Goal: Book appointment/travel/reservation

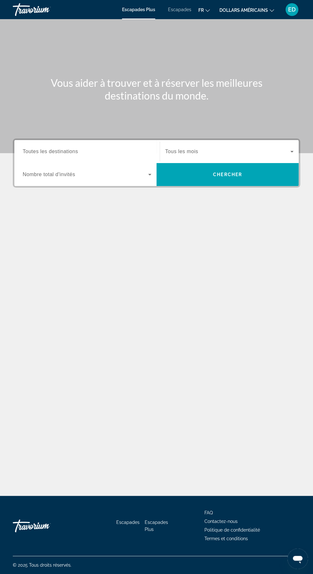
click at [123, 171] on span "Widget de recherche" at bounding box center [85, 175] width 125 height 8
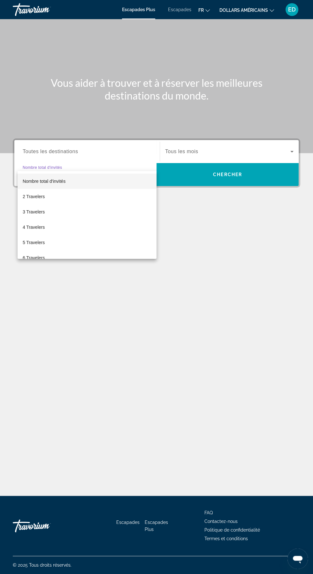
scroll to position [42, 0]
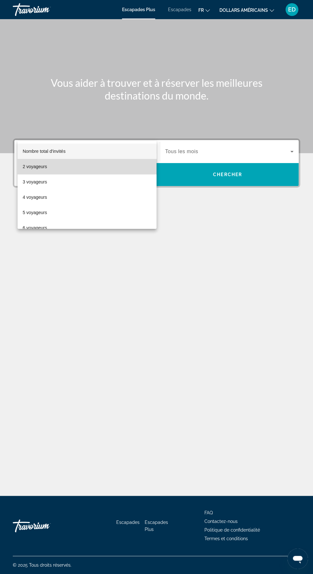
click at [88, 173] on mat-option "2 voyageurs" at bounding box center [87, 166] width 139 height 15
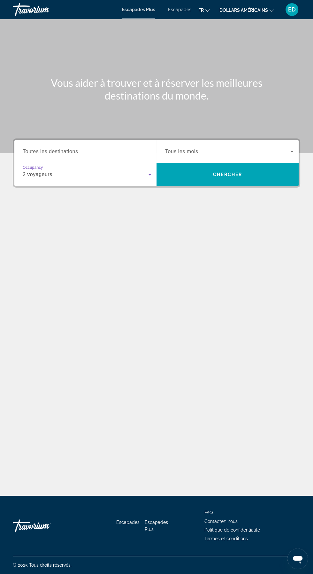
click at [224, 148] on span "Widget de recherche" at bounding box center [227, 152] width 125 height 8
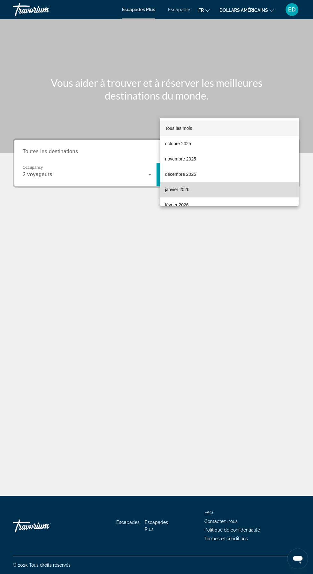
click at [193, 192] on mat-option "janvier 2026" at bounding box center [229, 189] width 139 height 15
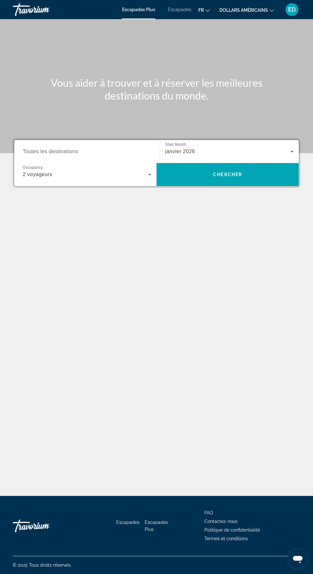
click at [121, 148] on input "Destination Toutes les destinations" at bounding box center [87, 152] width 129 height 8
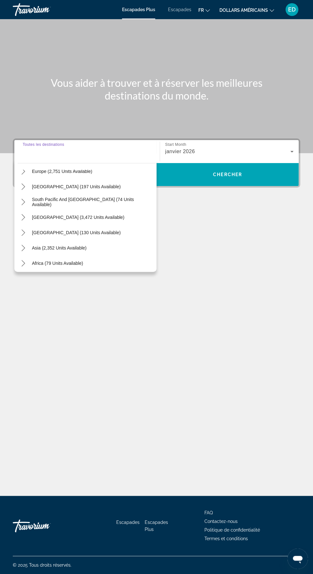
scroll to position [103, 0]
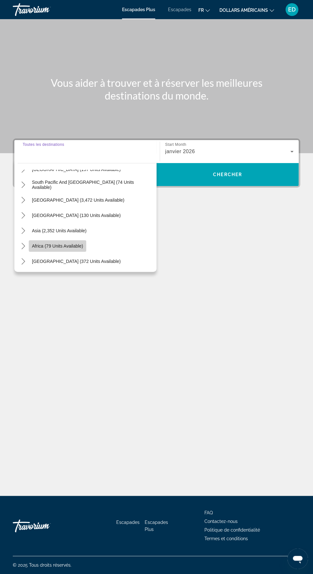
click at [74, 244] on span "Africa (79 units available)" at bounding box center [57, 246] width 51 height 5
type input "**********"
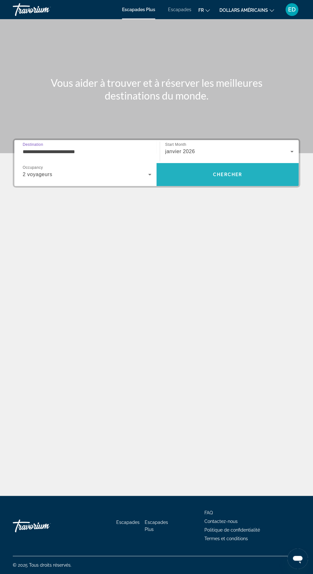
click at [227, 172] on span "Chercher" at bounding box center [227, 174] width 29 height 5
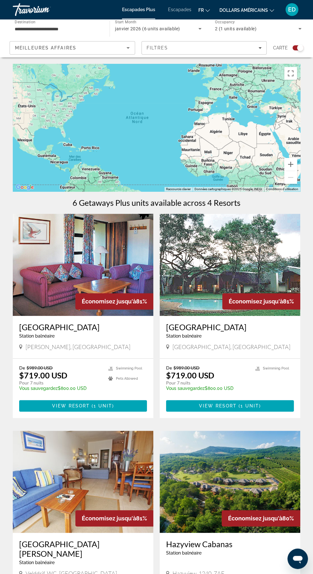
click at [57, 27] on input "**********" at bounding box center [58, 29] width 87 height 8
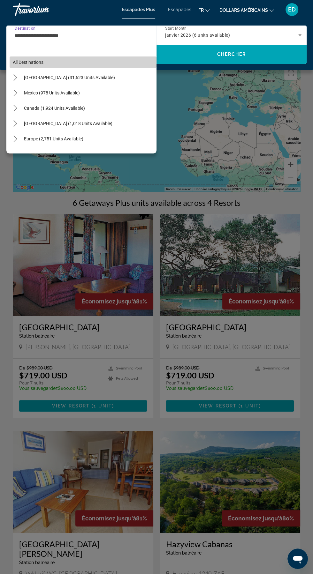
click at [52, 62] on span "Select destination: All destinations" at bounding box center [83, 62] width 147 height 15
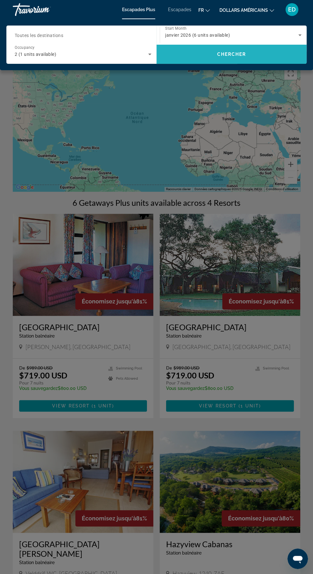
click at [239, 54] on span "Chercher" at bounding box center [231, 54] width 29 height 5
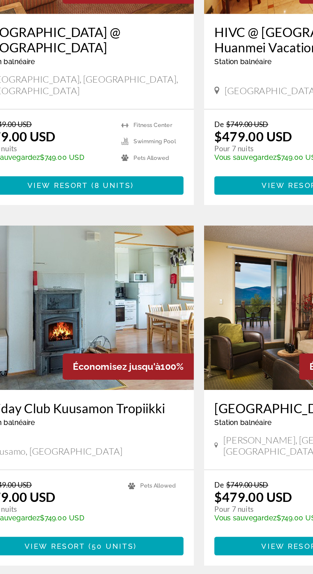
scroll to position [1031, 0]
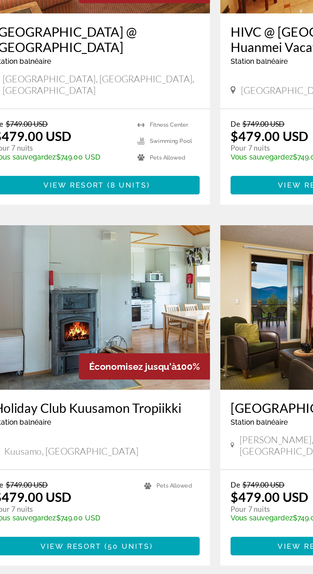
click at [111, 574] on span "2" at bounding box center [111, 581] width 3 height 7
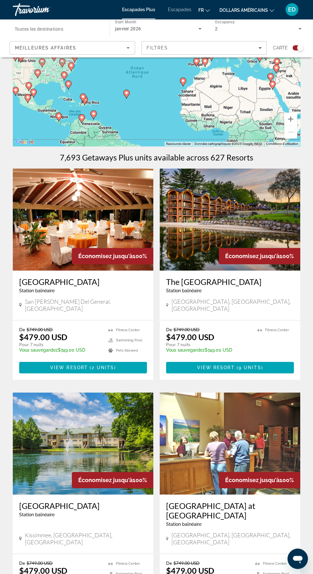
scroll to position [46, 0]
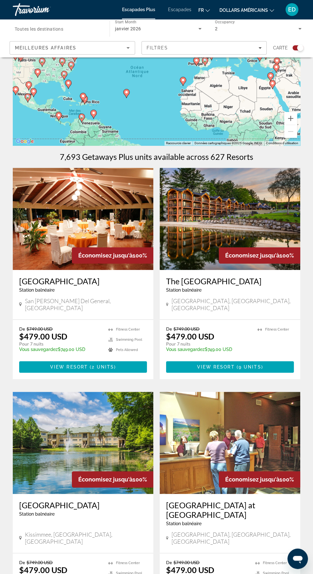
click at [95, 284] on h3 "Hotel del Sur" at bounding box center [83, 282] width 128 height 10
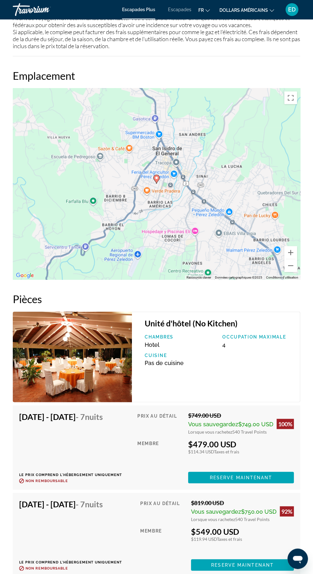
scroll to position [749, 0]
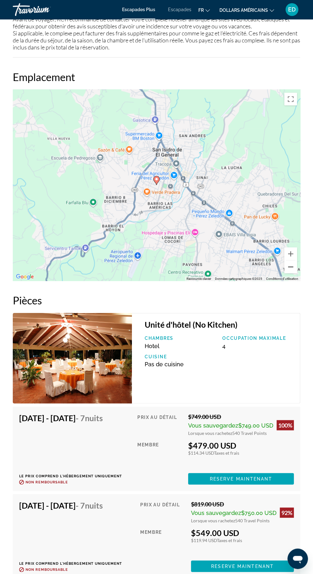
click at [295, 266] on button "Zoom arrière" at bounding box center [290, 267] width 13 height 13
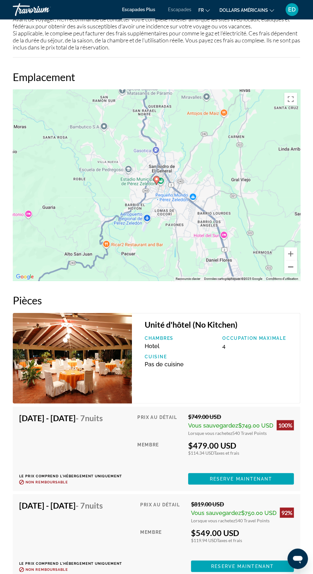
click at [295, 264] on button "Zoom arrière" at bounding box center [290, 267] width 13 height 13
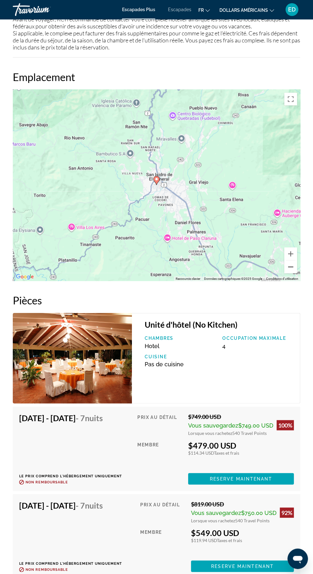
click at [293, 265] on button "Zoom arrière" at bounding box center [290, 267] width 13 height 13
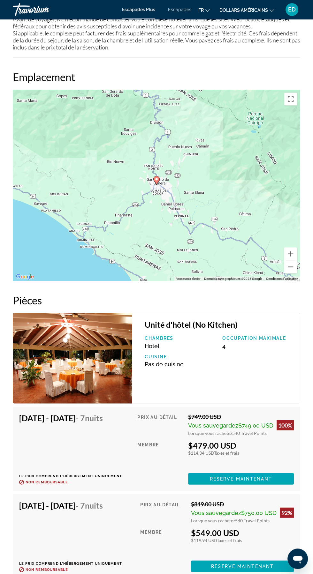
click at [295, 264] on button "Zoom arrière" at bounding box center [290, 267] width 13 height 13
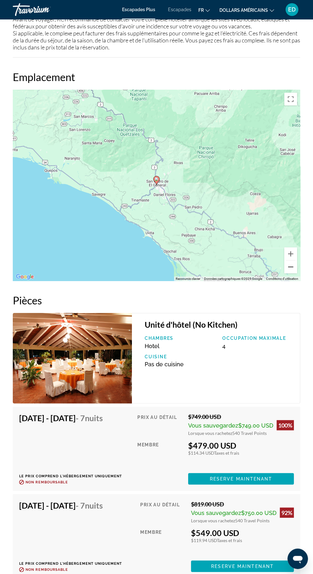
click at [295, 265] on button "Zoom arrière" at bounding box center [290, 267] width 13 height 13
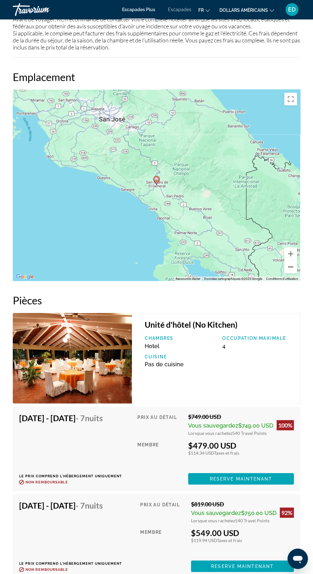
click at [292, 267] on button "Zoom arrière" at bounding box center [290, 267] width 13 height 13
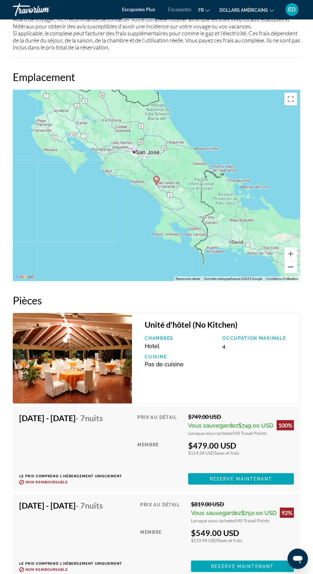
click at [289, 267] on button "Zoom arrière" at bounding box center [290, 267] width 13 height 13
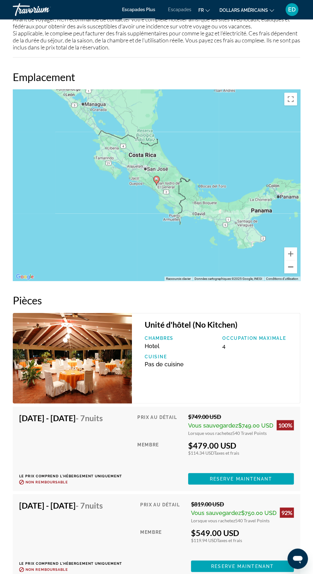
click at [285, 265] on button "Zoom arrière" at bounding box center [290, 267] width 13 height 13
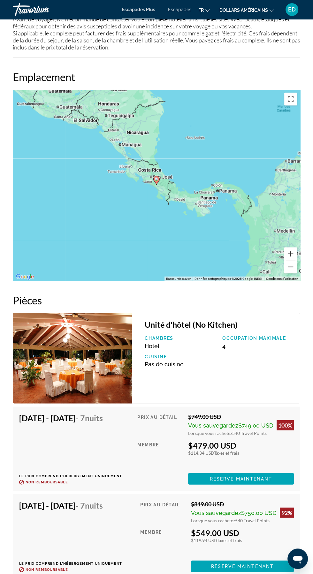
click at [290, 247] on button "Zoom avant" at bounding box center [290, 253] width 13 height 13
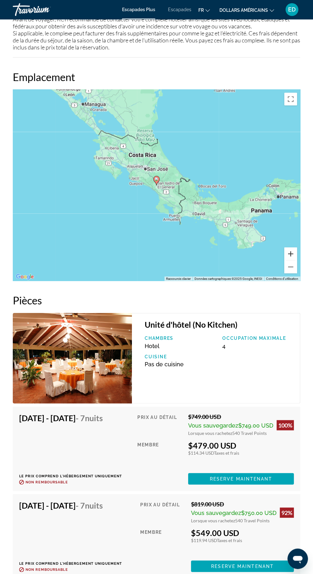
click at [293, 248] on button "Zoom avant" at bounding box center [290, 253] width 13 height 13
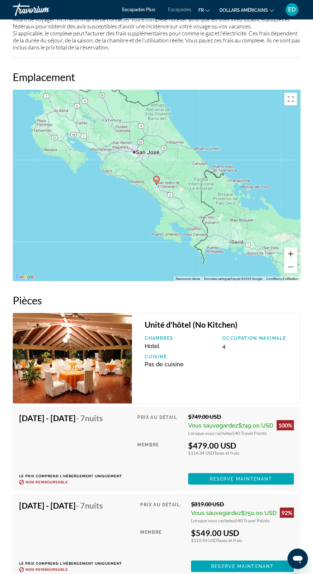
click at [292, 255] on button "Zoom avant" at bounding box center [290, 253] width 13 height 13
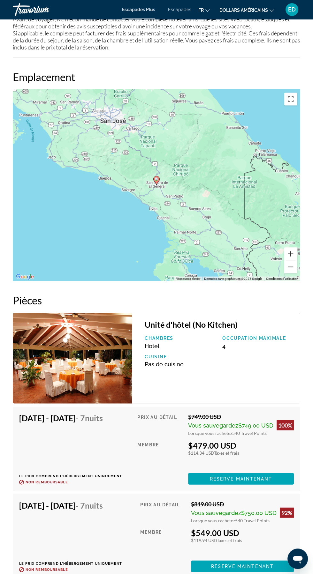
click at [290, 249] on button "Zoom avant" at bounding box center [290, 253] width 13 height 13
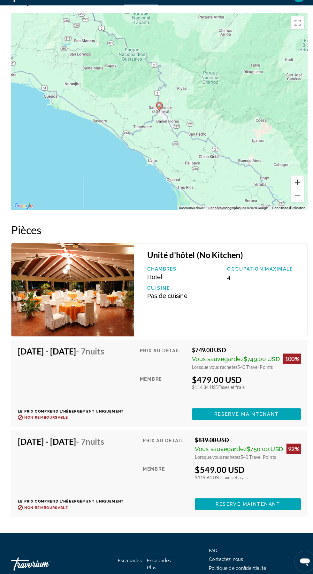
scroll to position [811, 0]
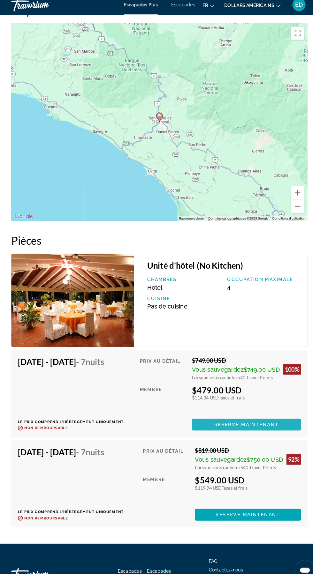
click at [245, 419] on span "Reserve maintenant" at bounding box center [241, 417] width 63 height 5
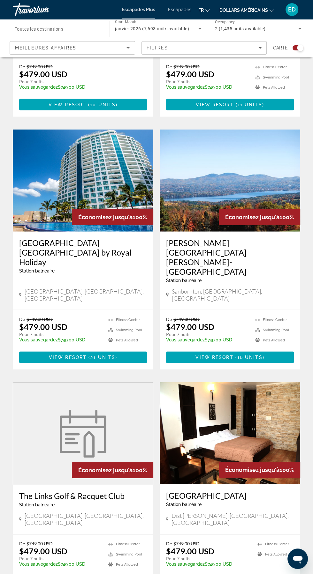
scroll to position [1022, 0]
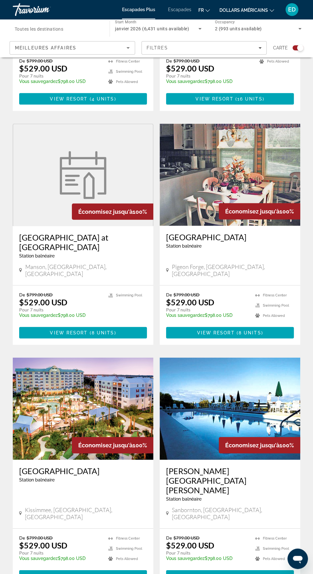
scroll to position [1003, 0]
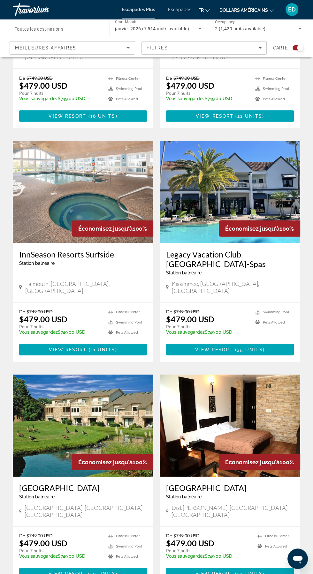
scroll to position [1012, 0]
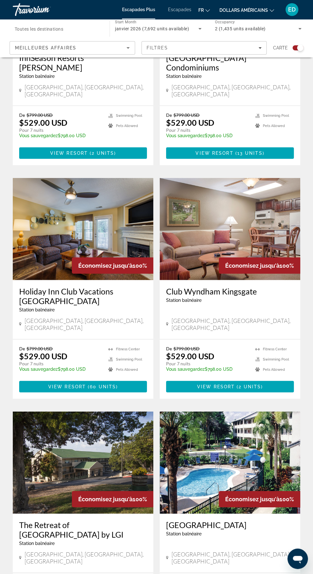
scroll to position [1022, 0]
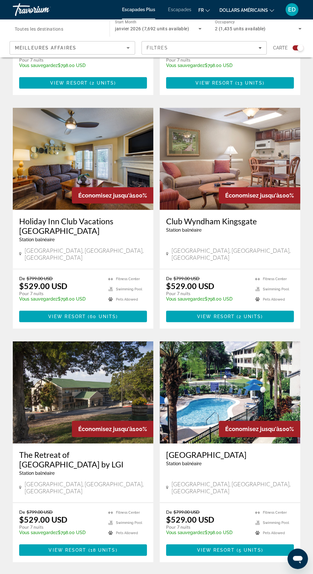
click at [180, 574] on span "6" at bounding box center [178, 581] width 3 height 7
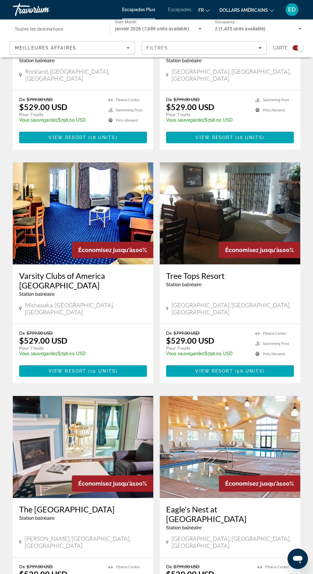
scroll to position [1022, 0]
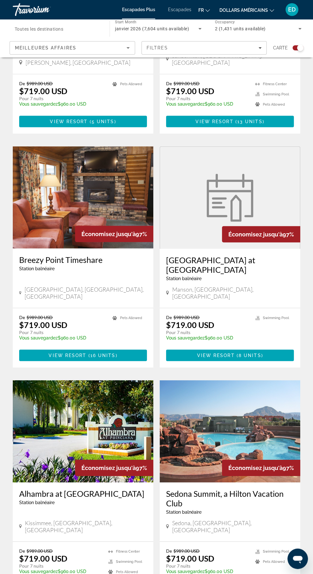
scroll to position [1032, 0]
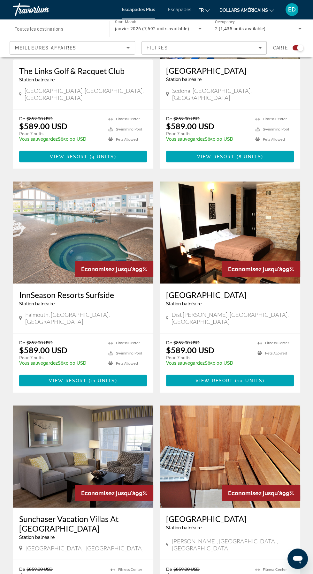
scroll to position [1013, 0]
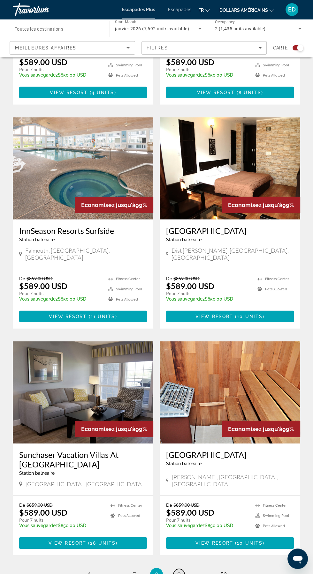
click at [179, 571] on span "9" at bounding box center [178, 574] width 3 height 7
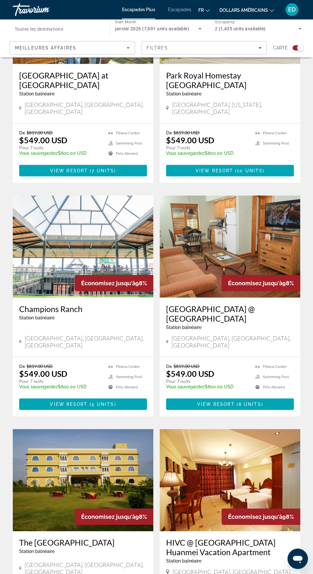
scroll to position [1031, 0]
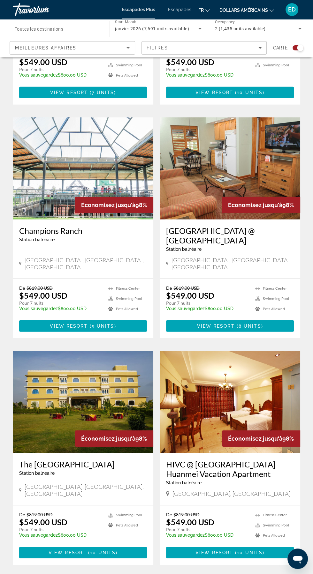
click at [178, 574] on span "10" at bounding box center [179, 584] width 6 height 7
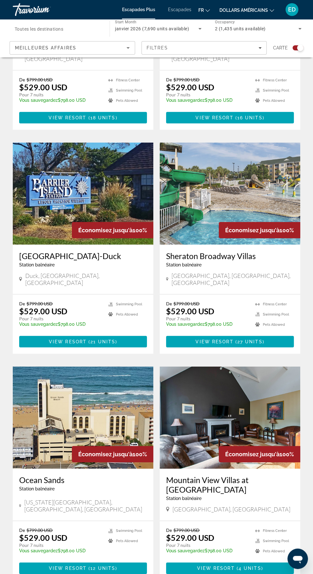
scroll to position [1022, 0]
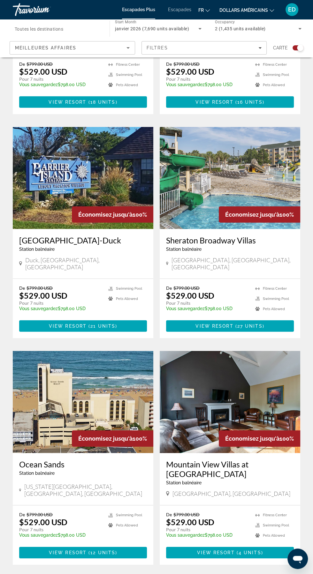
click at [178, 574] on span "11" at bounding box center [179, 584] width 6 height 7
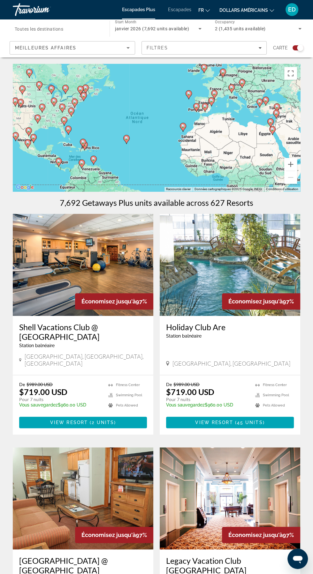
click at [113, 48] on div "Meilleures affaires" at bounding box center [70, 48] width 111 height 8
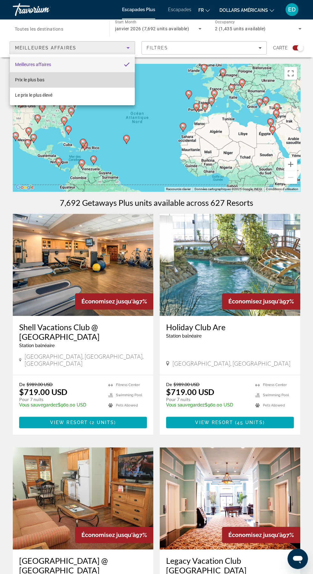
click at [70, 83] on mat-option "Prix ​​​​le plus bas" at bounding box center [72, 79] width 125 height 15
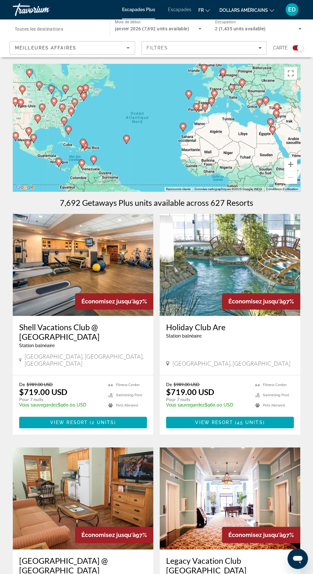
click at [50, 47] on font "Meilleures affaires" at bounding box center [45, 47] width 61 height 5
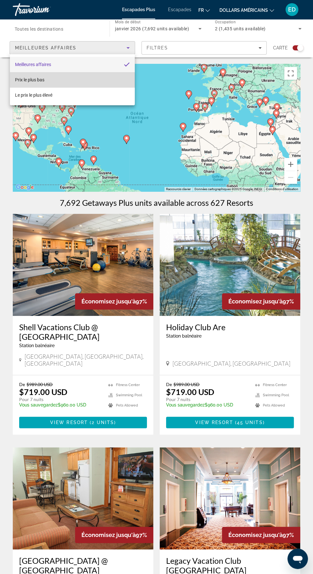
click at [40, 87] on mat-option "Prix ​​​​le plus bas" at bounding box center [72, 79] width 125 height 15
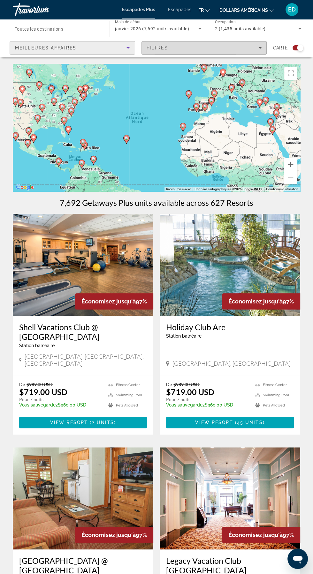
click at [170, 48] on div "Filtres" at bounding box center [204, 47] width 115 height 5
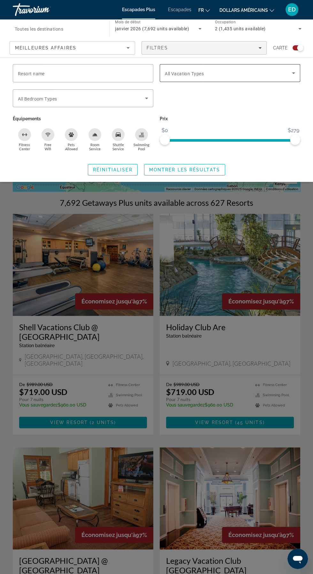
click at [200, 79] on div "Widget de recherche" at bounding box center [230, 73] width 130 height 18
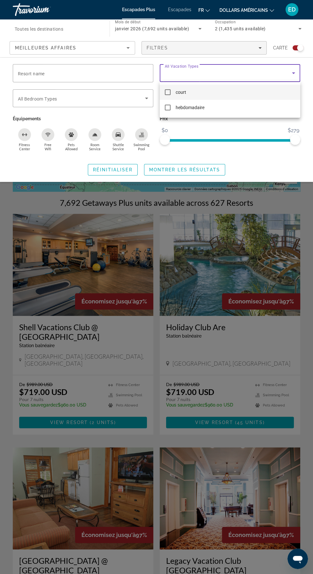
click at [287, 71] on div at bounding box center [156, 287] width 313 height 574
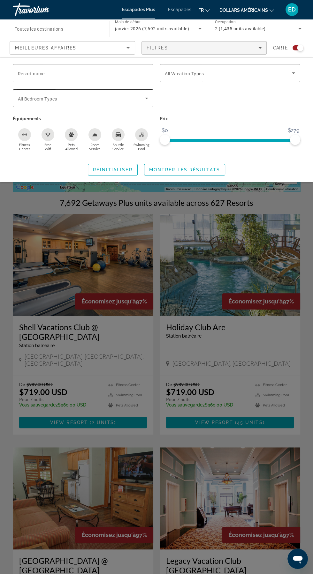
click at [147, 98] on icon "Widget de recherche" at bounding box center [146, 99] width 3 height 2
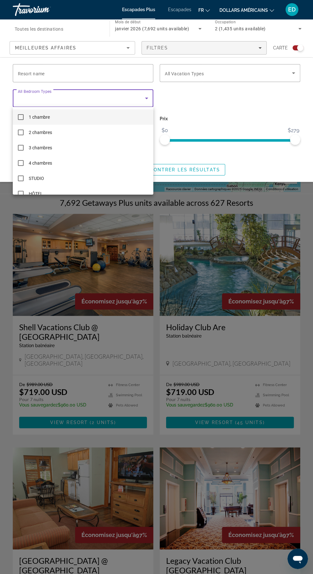
click at [139, 97] on div at bounding box center [156, 287] width 313 height 574
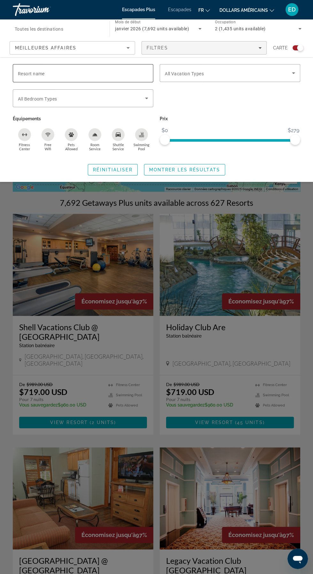
click at [139, 71] on input "Resort name" at bounding box center [83, 74] width 130 height 8
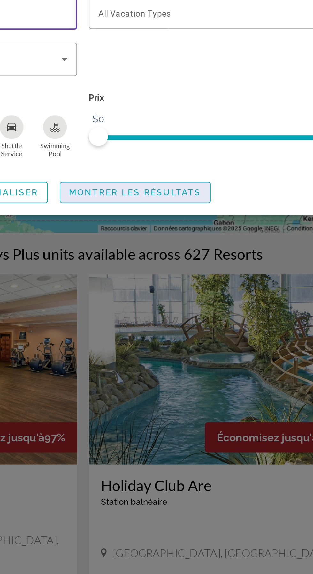
click at [205, 171] on span "Montrer les résultats" at bounding box center [184, 169] width 71 height 5
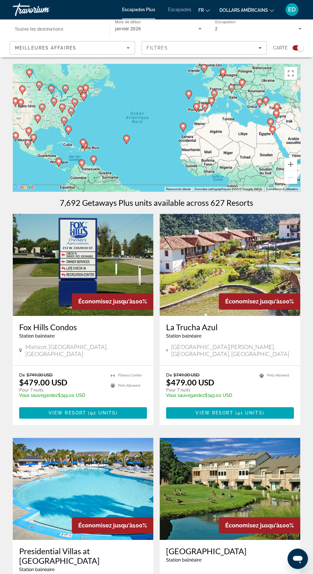
click at [170, 30] on div "janvier 2026" at bounding box center [156, 29] width 83 height 8
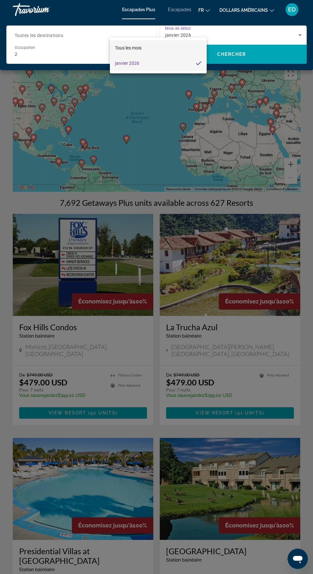
click at [157, 45] on mat-option "Tous les mois" at bounding box center [158, 47] width 97 height 15
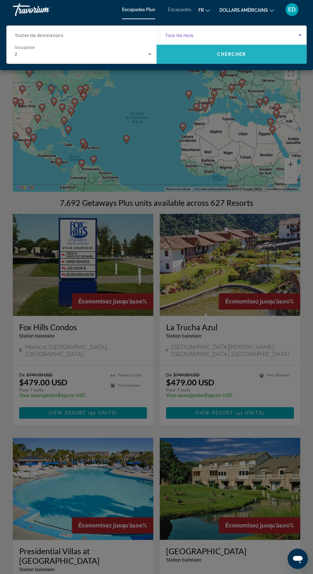
click at [248, 51] on span "Recherche" at bounding box center [231, 54] width 150 height 15
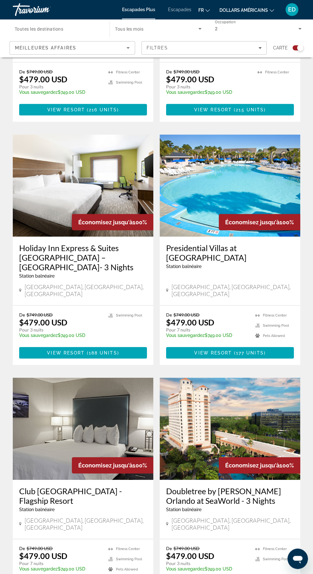
scroll to position [1060, 0]
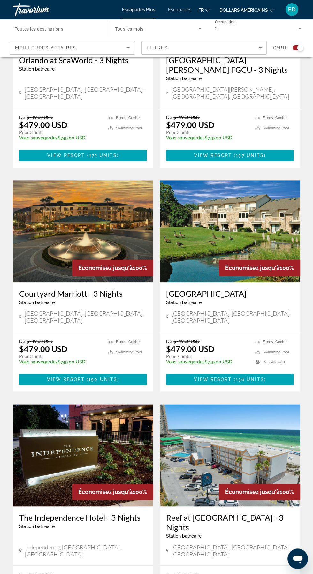
scroll to position [277, 0]
